Goal: Entertainment & Leisure: Consume media (video, audio)

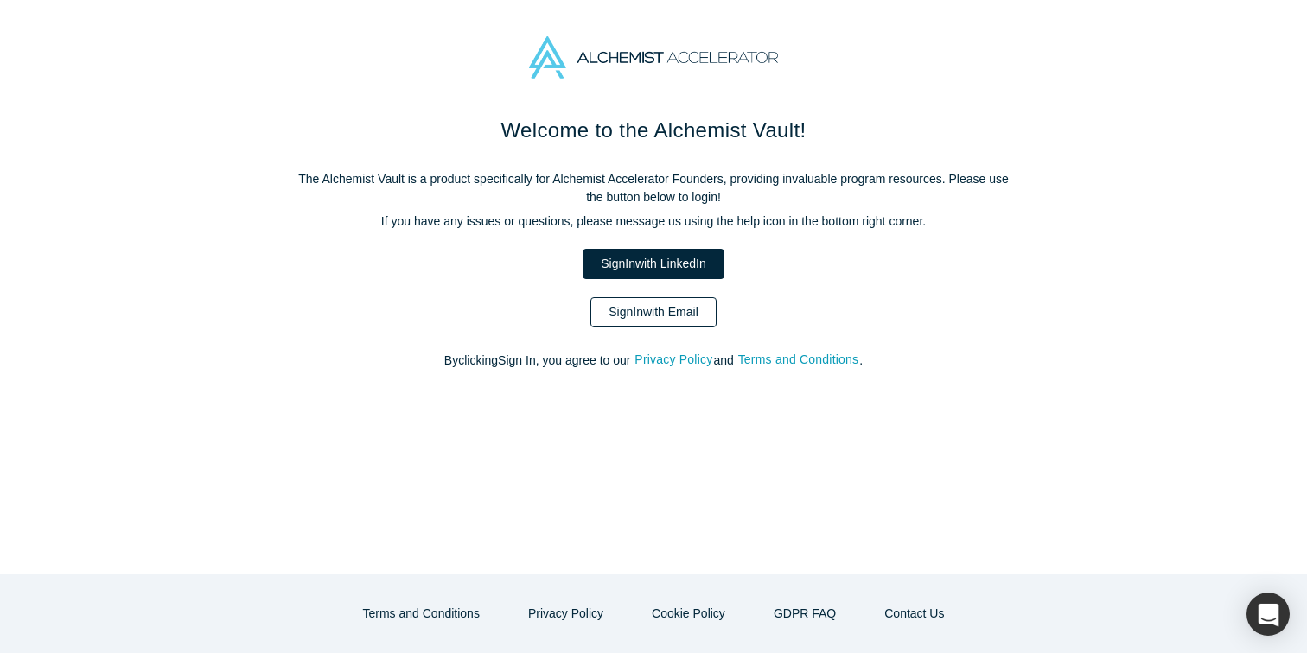
click at [652, 315] on link "Sign In with Email" at bounding box center [653, 312] width 126 height 30
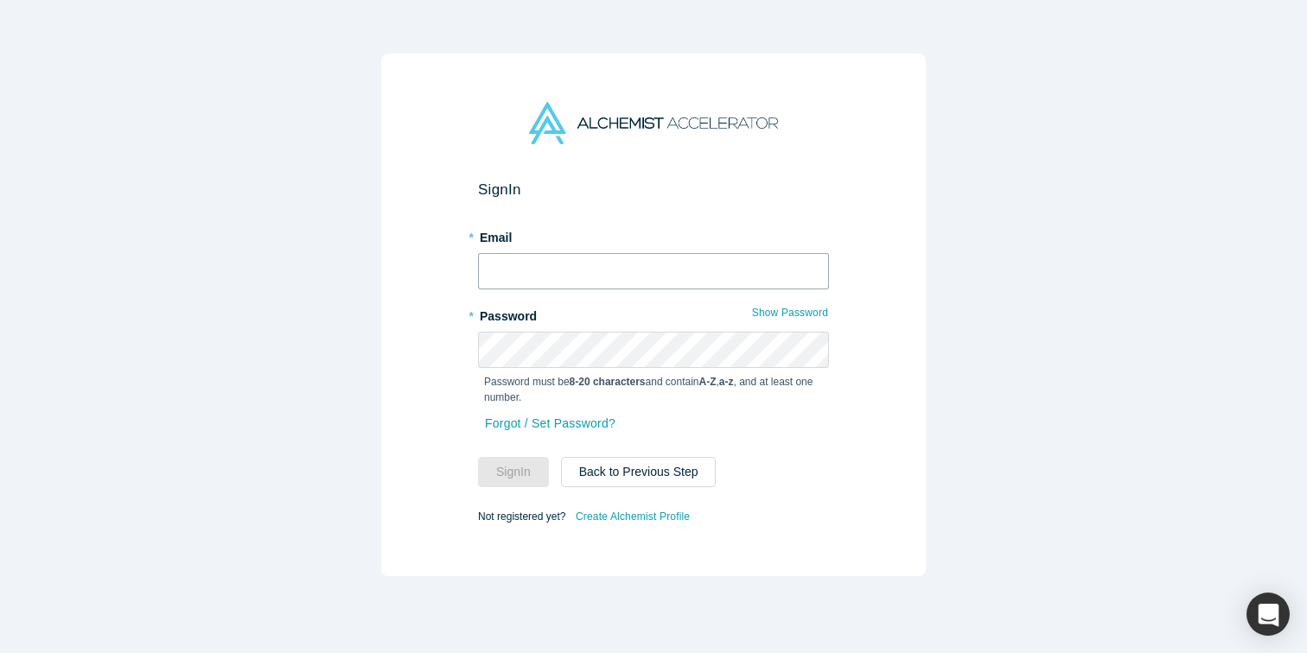
click at [651, 278] on input "text" at bounding box center [653, 271] width 351 height 36
type input "[EMAIL_ADDRESS][DOMAIN_NAME]"
click at [478, 457] on button "Sign In" at bounding box center [513, 472] width 71 height 30
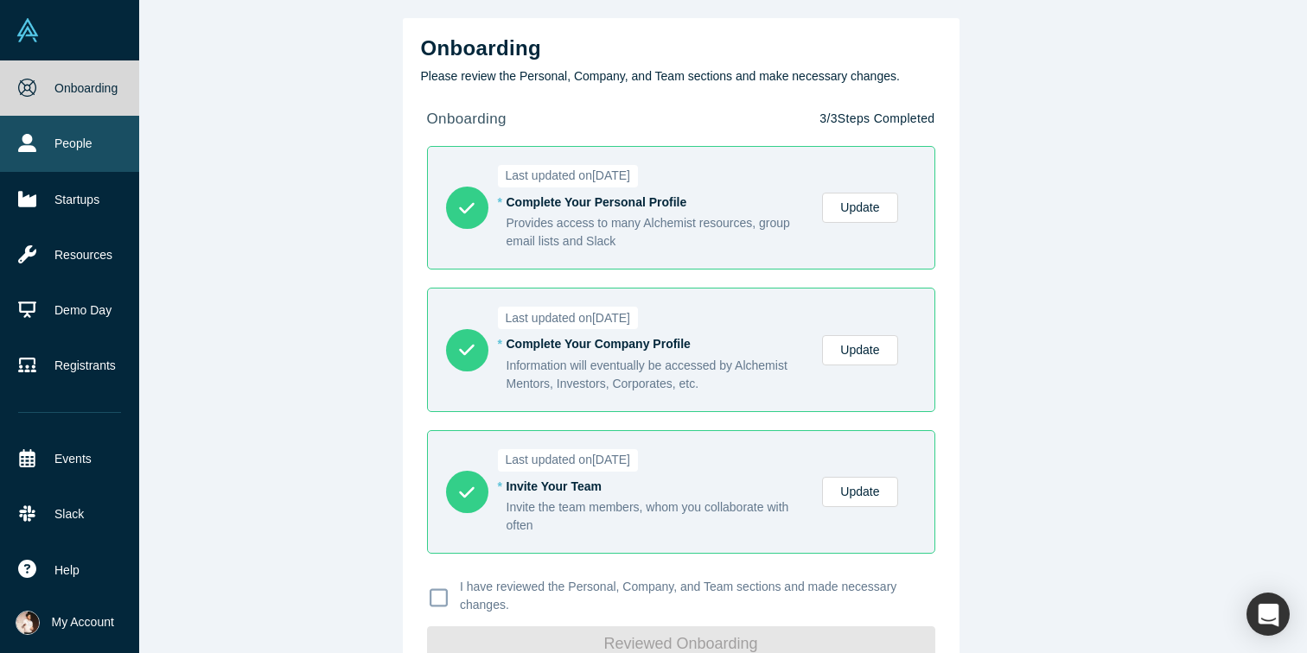
click at [39, 143] on link "People" at bounding box center [69, 143] width 139 height 55
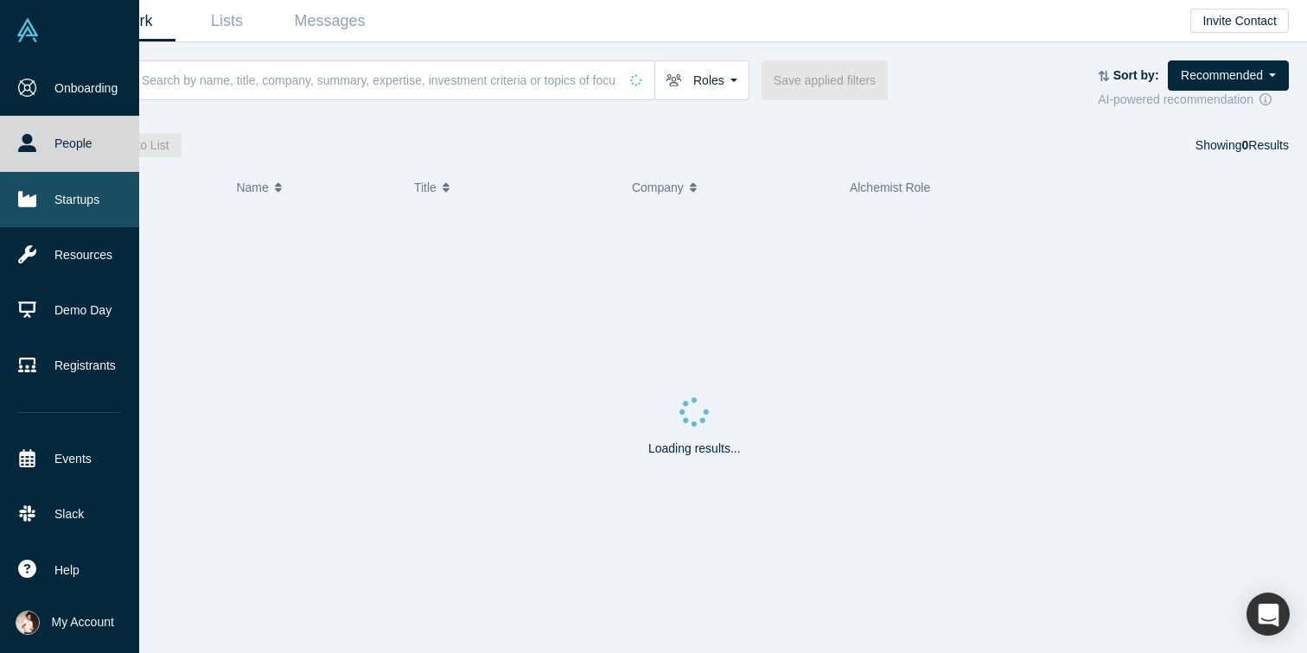
click at [100, 207] on link "Startups" at bounding box center [69, 199] width 139 height 55
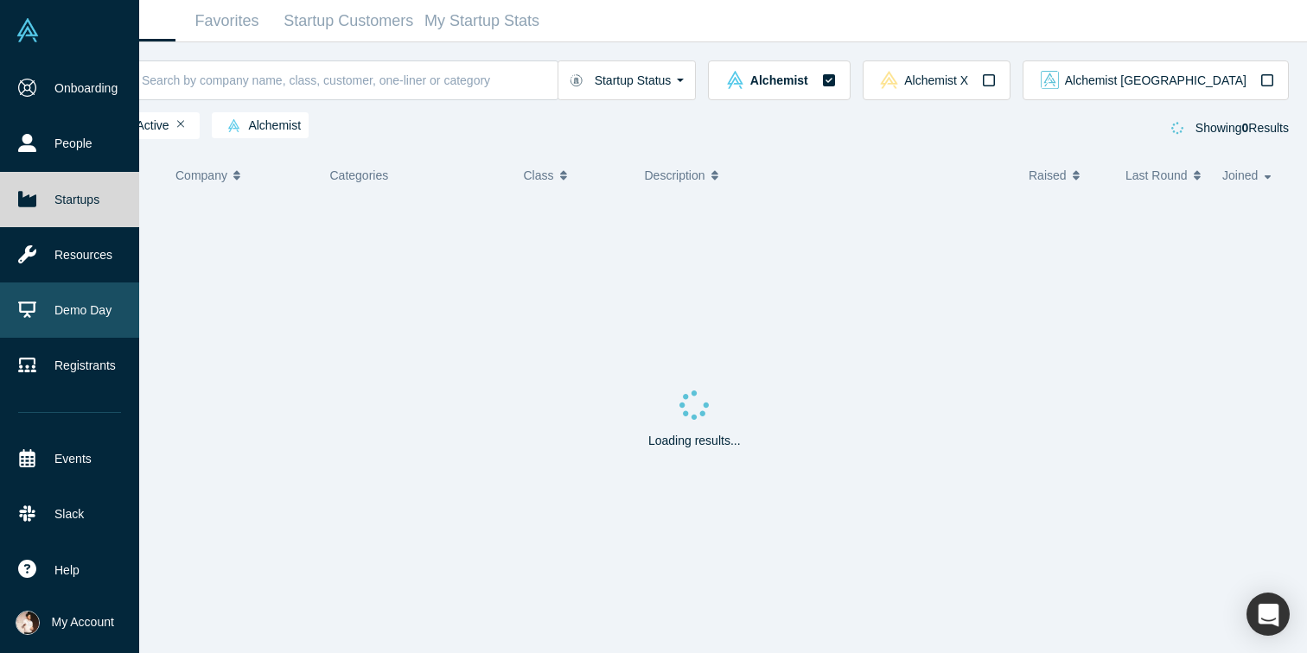
click at [99, 298] on link "Demo Day" at bounding box center [69, 310] width 139 height 55
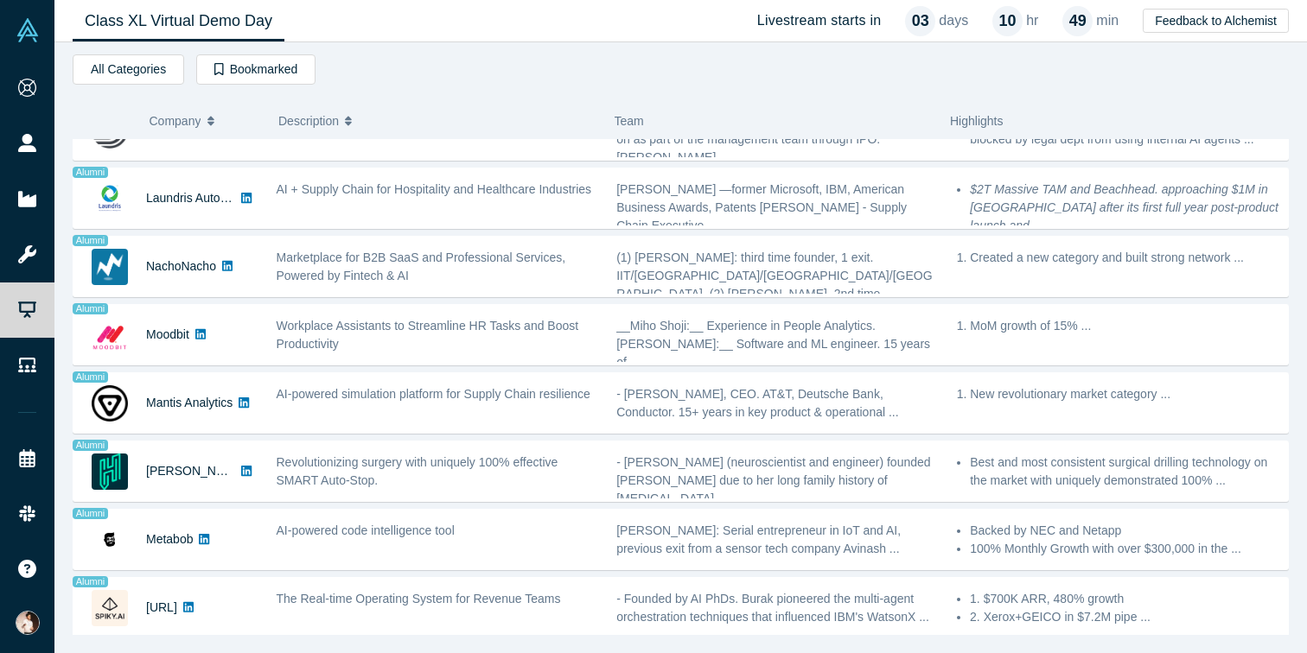
scroll to position [1211, 0]
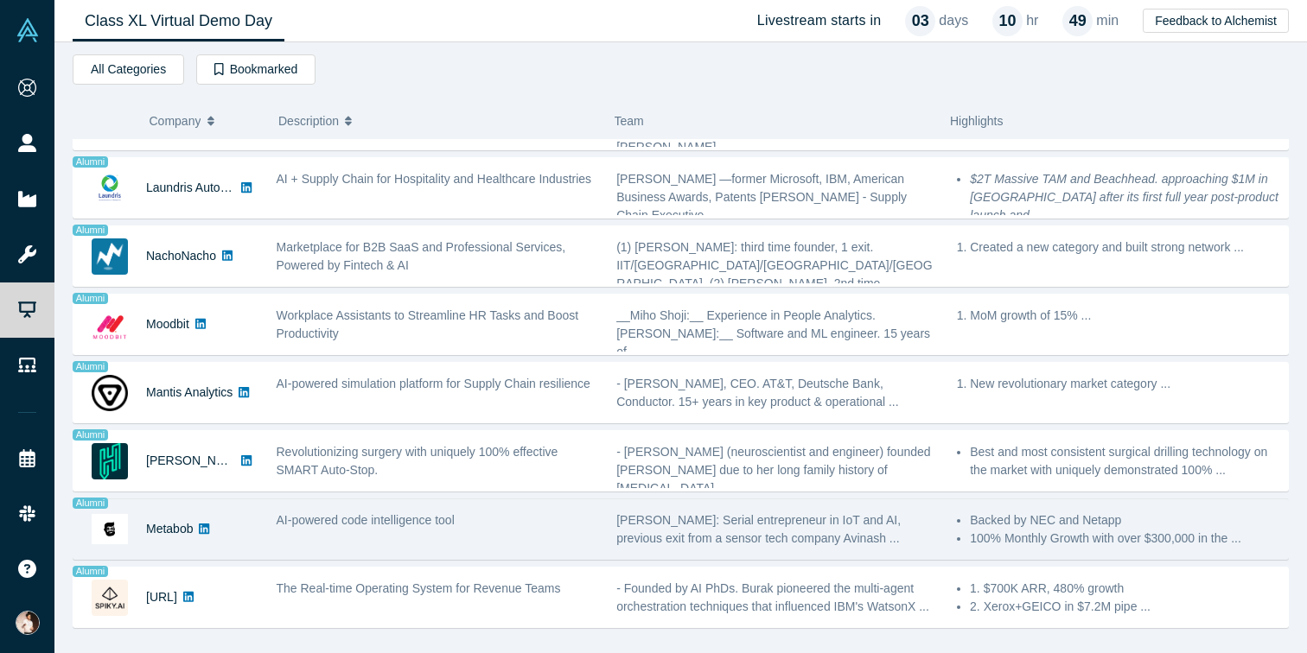
click at [89, 538] on div "Metabob" at bounding box center [165, 530] width 185 height 60
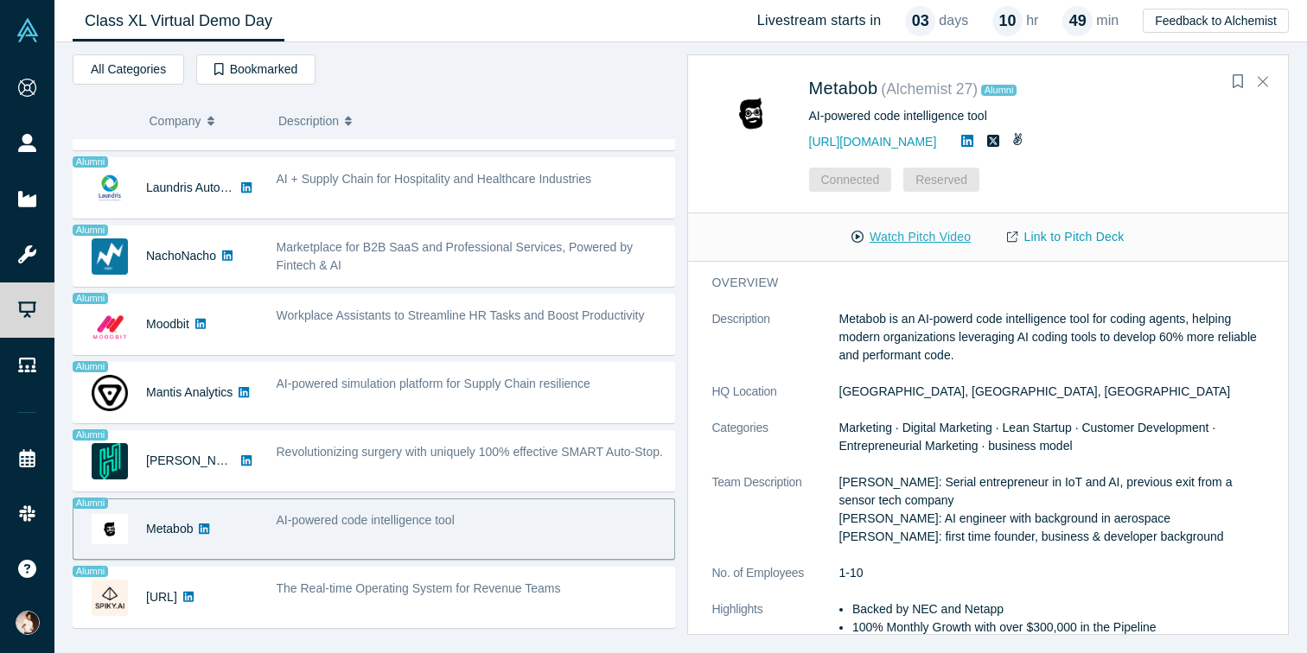
click at [933, 238] on button "Watch Pitch Video" at bounding box center [911, 237] width 156 height 30
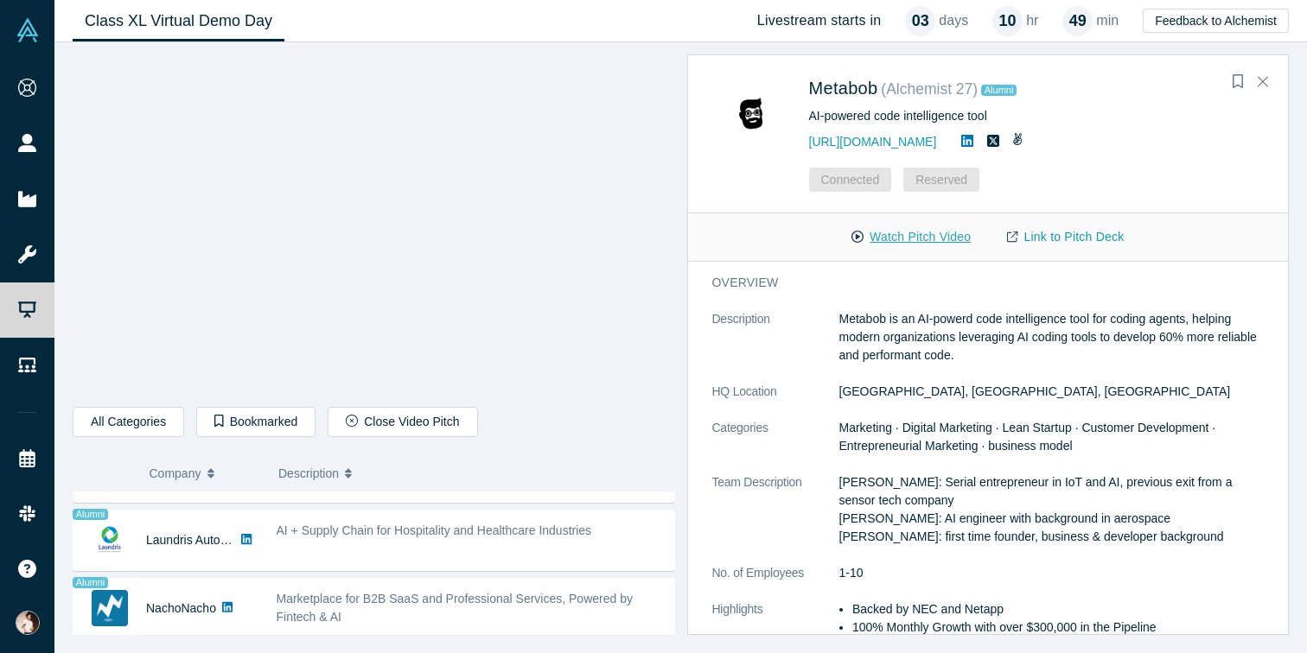
click at [933, 238] on button "Watch Pitch Video" at bounding box center [911, 237] width 156 height 30
